Goal: Transaction & Acquisition: Purchase product/service

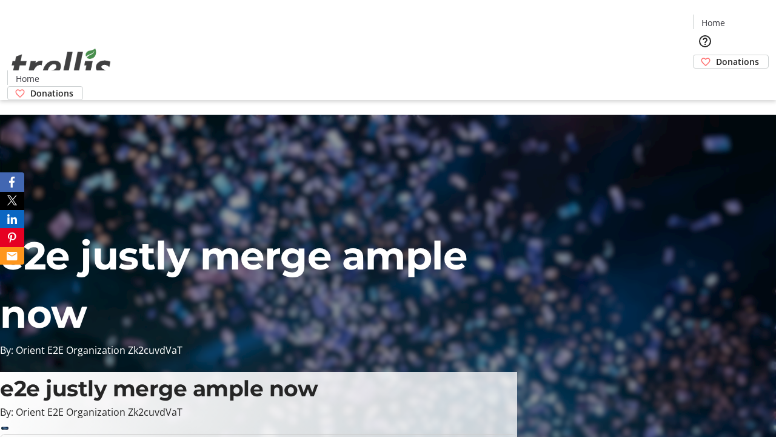
click at [716, 55] on span "Donations" at bounding box center [737, 61] width 43 height 13
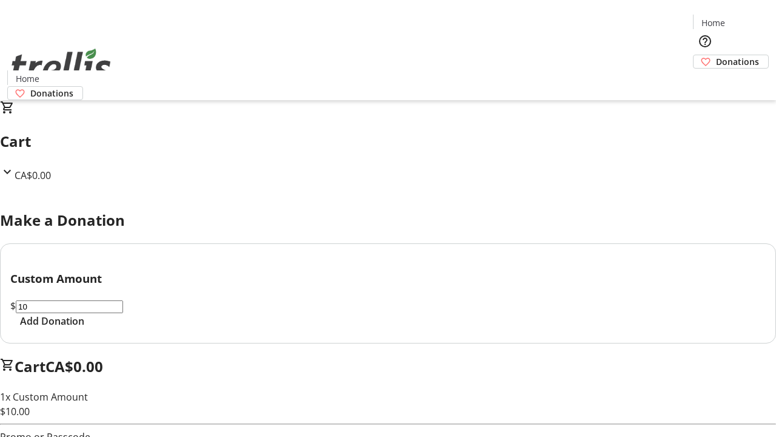
select select "CA"
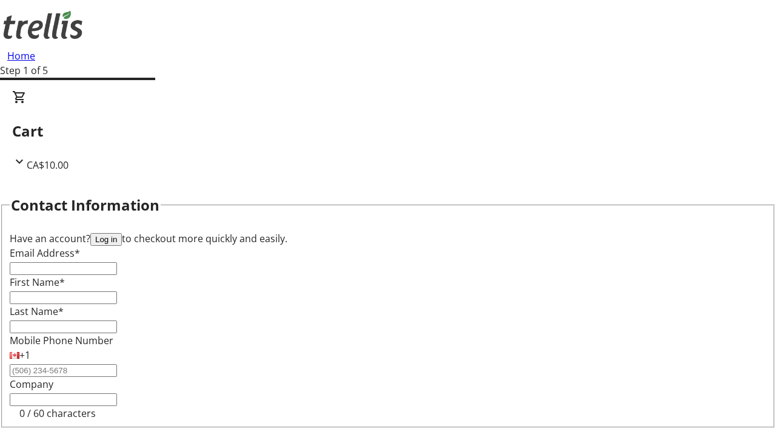
click at [122, 233] on button "Log in" at bounding box center [106, 239] width 32 height 13
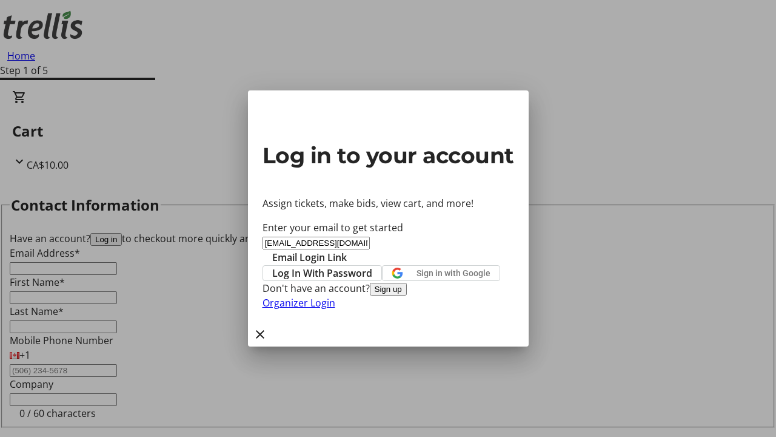
type input "[EMAIL_ADDRESS][DOMAIN_NAME]"
click at [347, 250] on span "Email Login Link" at bounding box center [309, 257] width 75 height 15
